Goal: Transaction & Acquisition: Download file/media

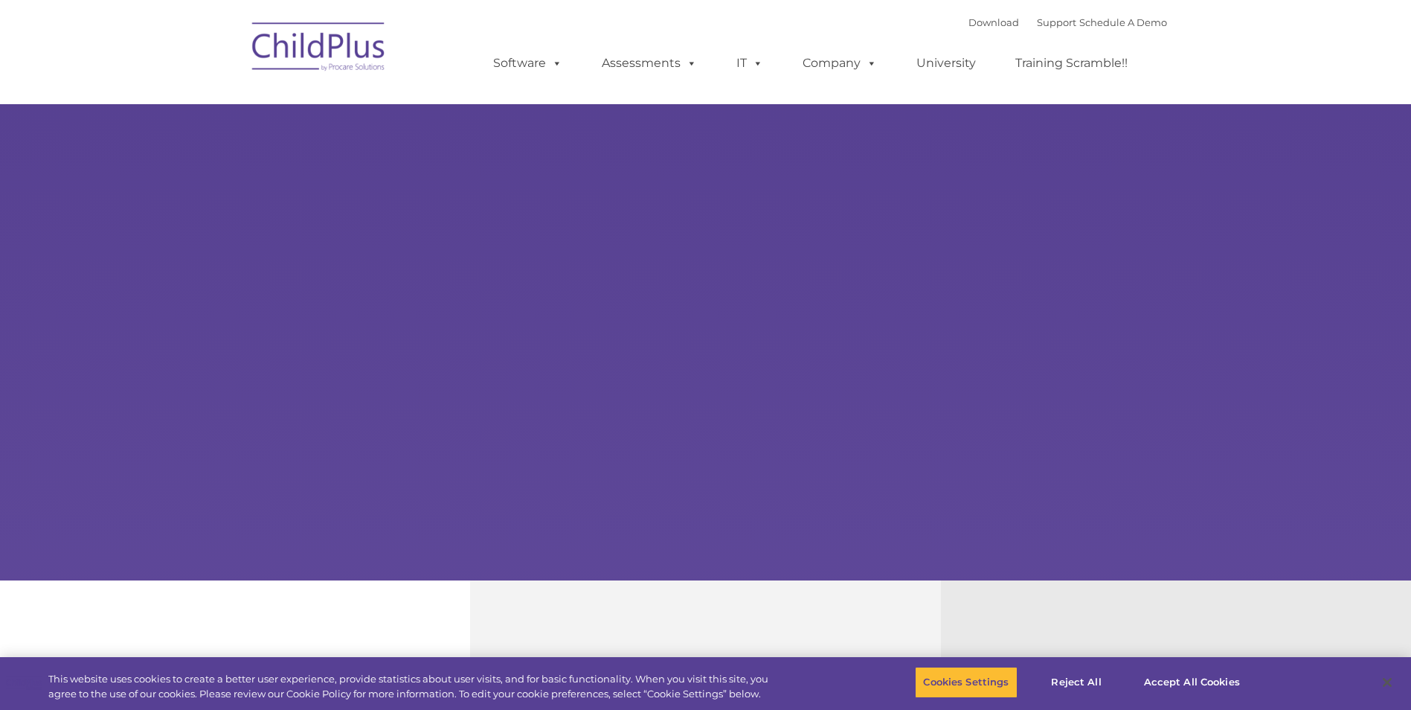
select select "MEDIUM"
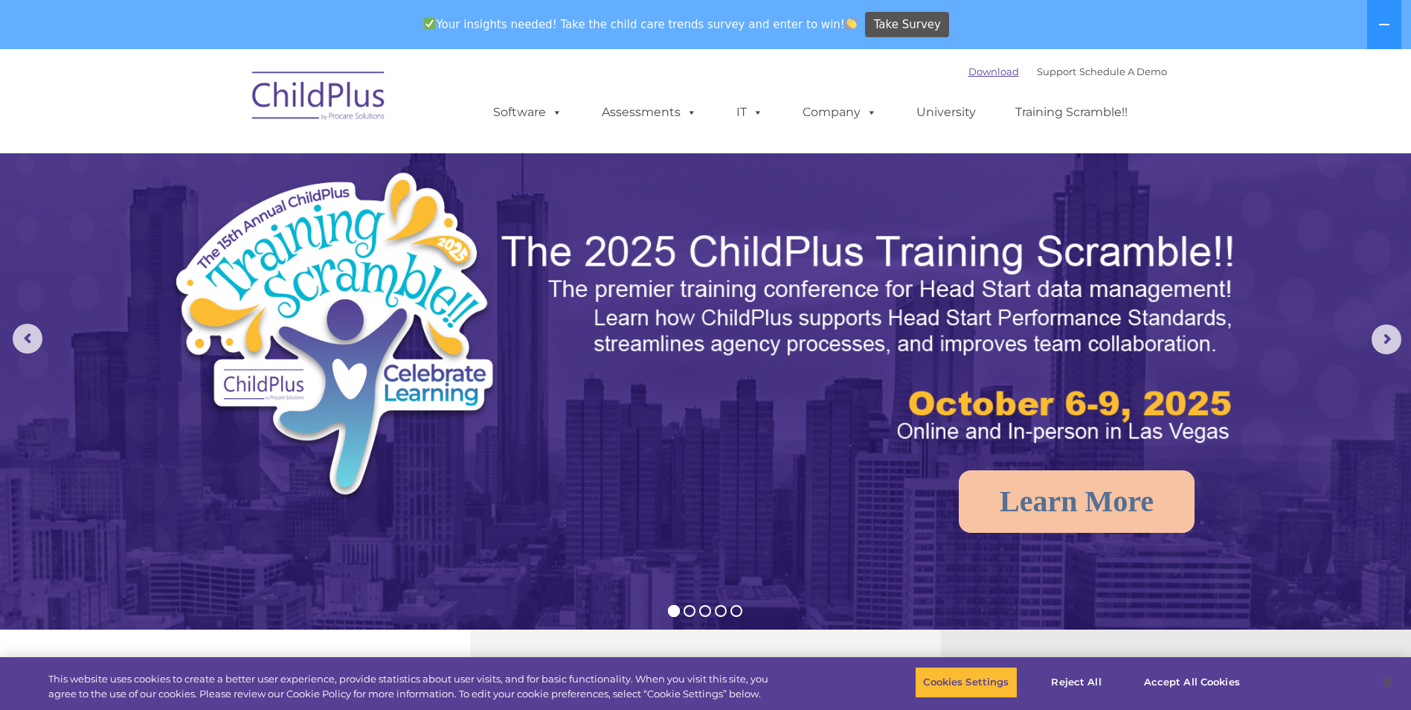
click at [982, 75] on link "Download" at bounding box center [993, 71] width 51 height 12
click at [968, 72] on link "Download" at bounding box center [993, 71] width 51 height 12
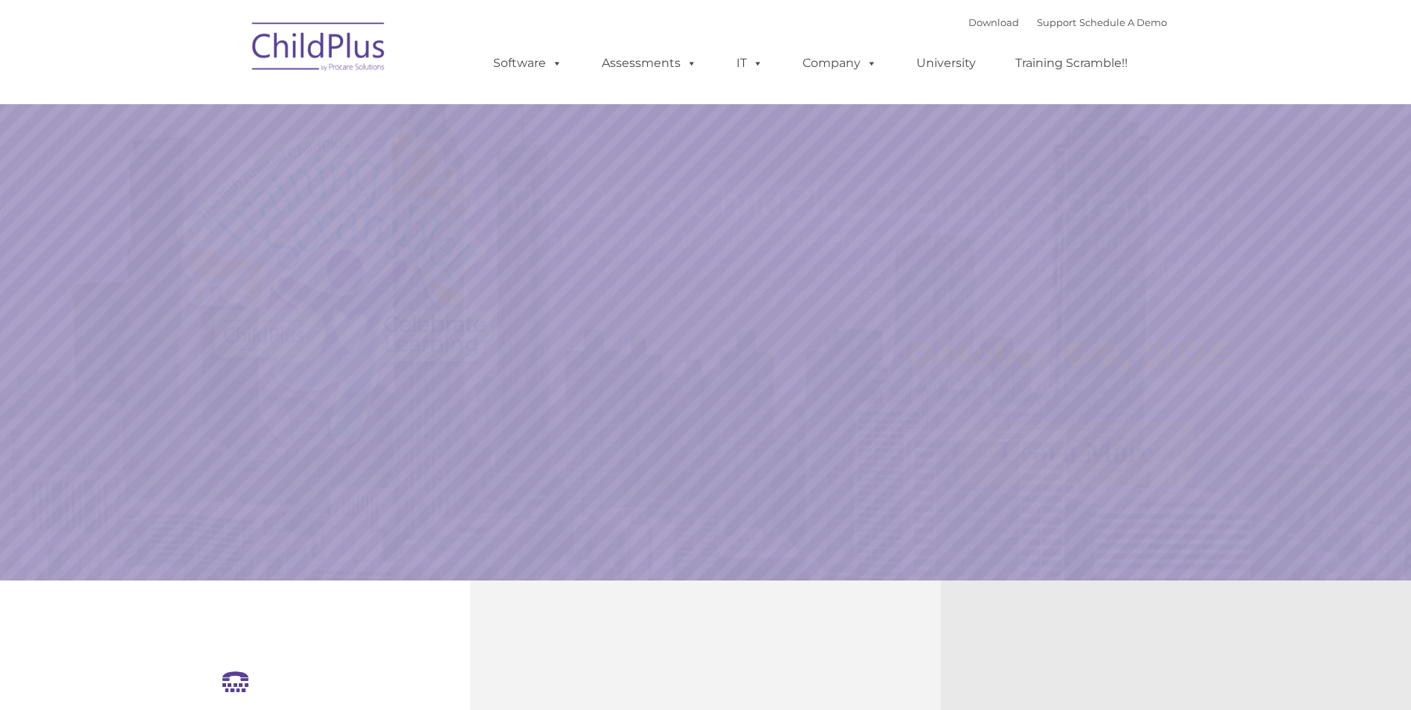
select select "MEDIUM"
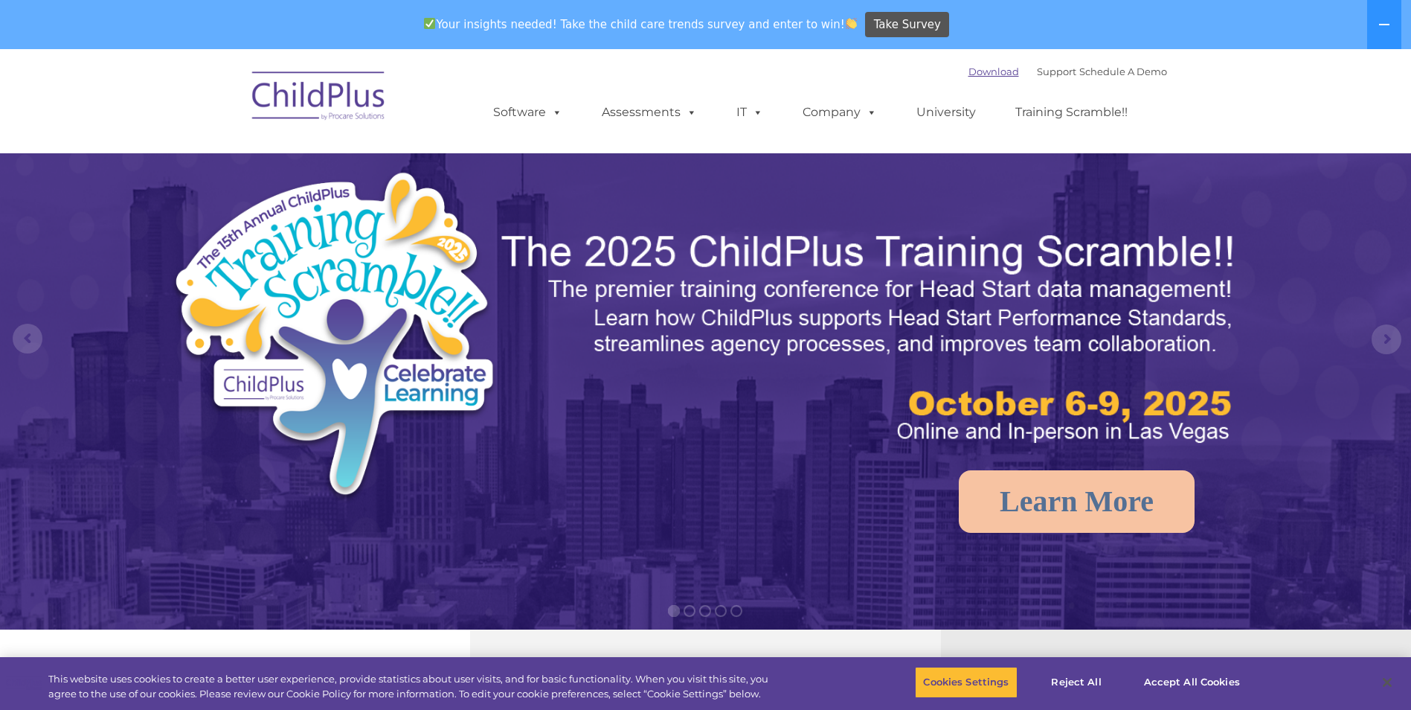
click at [985, 69] on link "Download" at bounding box center [993, 71] width 51 height 12
